Goal: Connect with others: Participate in discussion

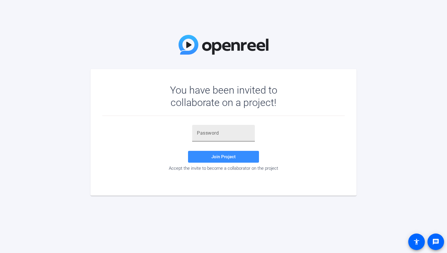
click at [211, 133] on input "text" at bounding box center [223, 133] width 53 height 7
paste input "A0qKeJ"
type input "A0qKeJ"
click at [221, 154] on span "Join Project" at bounding box center [223, 156] width 24 height 5
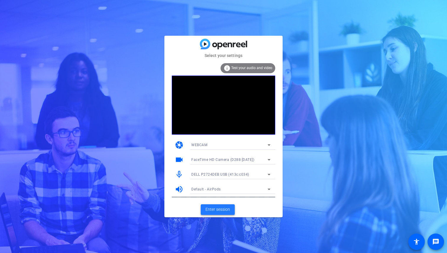
click at [226, 210] on span "Enter session" at bounding box center [217, 210] width 25 height 6
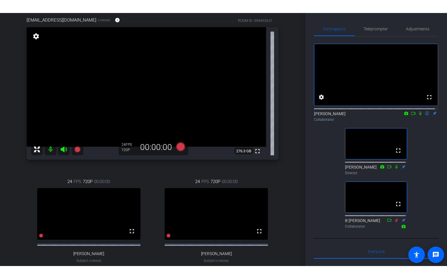
scroll to position [42, 0]
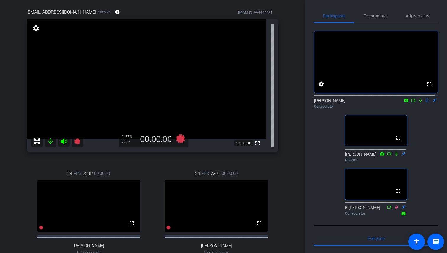
click at [418, 103] on icon at bounding box center [420, 100] width 5 height 4
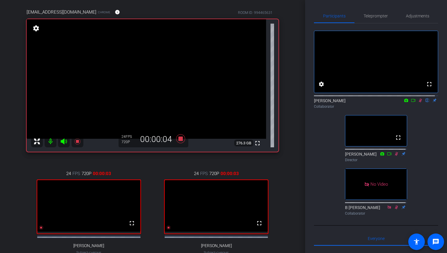
click at [411, 103] on icon at bounding box center [413, 100] width 5 height 4
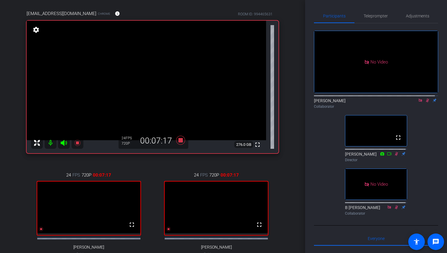
scroll to position [52, 0]
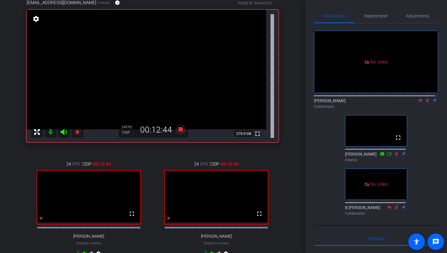
click at [156, 163] on div "24 FPS 720P 00:12:44 fullscreen [PERSON_NAME] Subject - Chrome settings" at bounding box center [216, 209] width 124 height 117
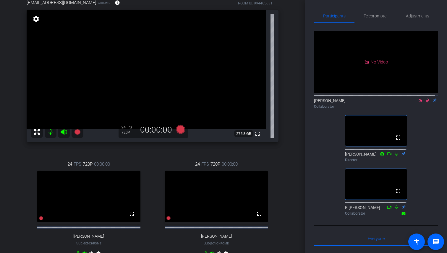
click at [418, 103] on icon at bounding box center [420, 100] width 5 height 4
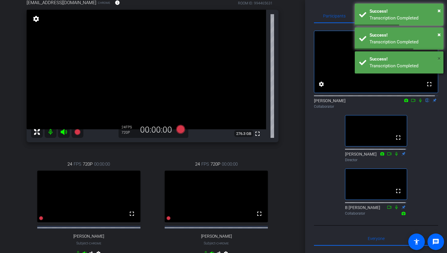
click at [438, 58] on span "×" at bounding box center [438, 58] width 3 height 7
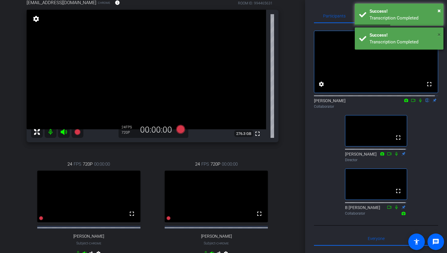
click at [438, 34] on span "×" at bounding box center [438, 34] width 3 height 7
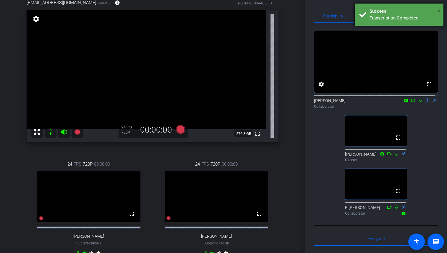
click at [438, 9] on span "×" at bounding box center [438, 10] width 3 height 7
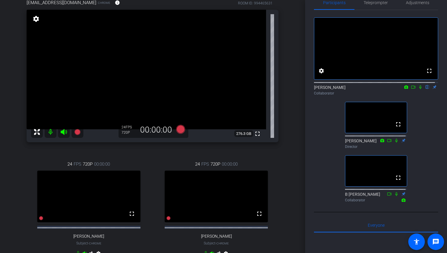
scroll to position [0, 0]
